Goal: Task Accomplishment & Management: Use online tool/utility

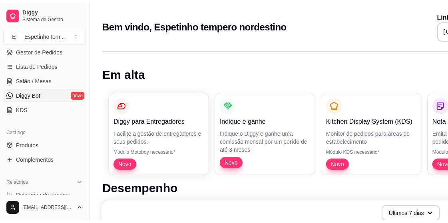
scroll to position [80, 0]
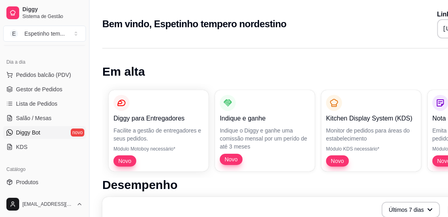
click at [50, 133] on link "Diggy Bot novo" at bounding box center [44, 132] width 83 height 13
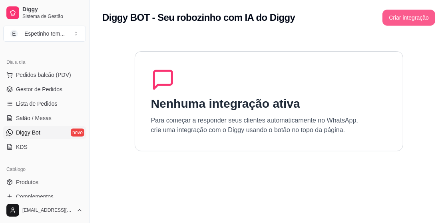
click at [394, 21] on button "Criar integração" at bounding box center [408, 18] width 53 height 16
click at [396, 14] on button "Criar integração" at bounding box center [408, 18] width 53 height 16
click at [419, 18] on button "Criar integração" at bounding box center [408, 18] width 51 height 16
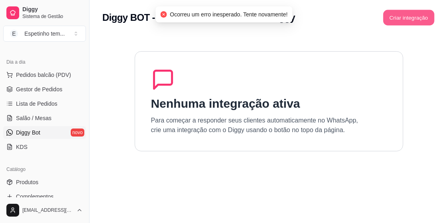
click at [398, 20] on button "Criar integração" at bounding box center [408, 18] width 51 height 16
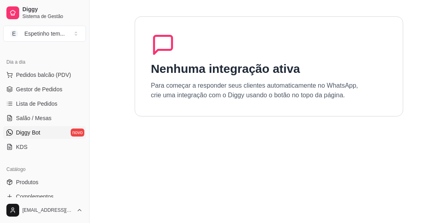
scroll to position [67, 0]
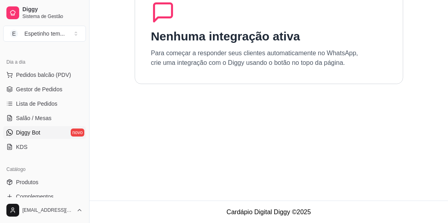
click at [207, 105] on section "Nenhuma integração ativa Para começar a responder seus clientes automaticamente…" at bounding box center [268, 79] width 333 height 223
click at [208, 125] on section "Nenhuma integração ativa Para começar a responder seus clientes automaticamente…" at bounding box center [268, 79] width 333 height 223
click at [224, 134] on section "Nenhuma integração ativa Para começar a responder seus clientes automaticamente…" at bounding box center [268, 79] width 333 height 223
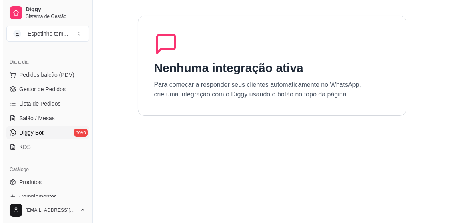
scroll to position [0, 0]
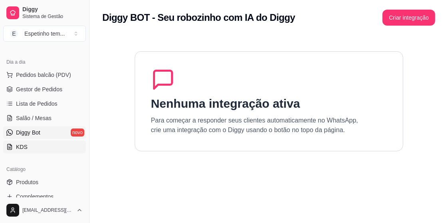
click at [50, 145] on link "KDS" at bounding box center [44, 146] width 83 height 13
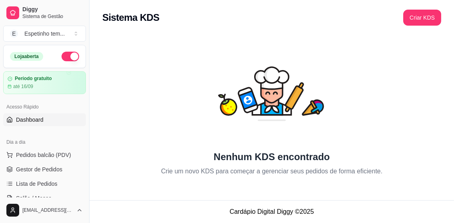
click at [16, 121] on span "Dashboard" at bounding box center [30, 120] width 28 height 8
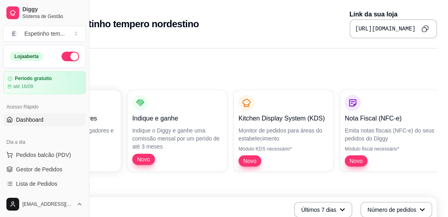
scroll to position [0, 89]
